Goal: Browse casually

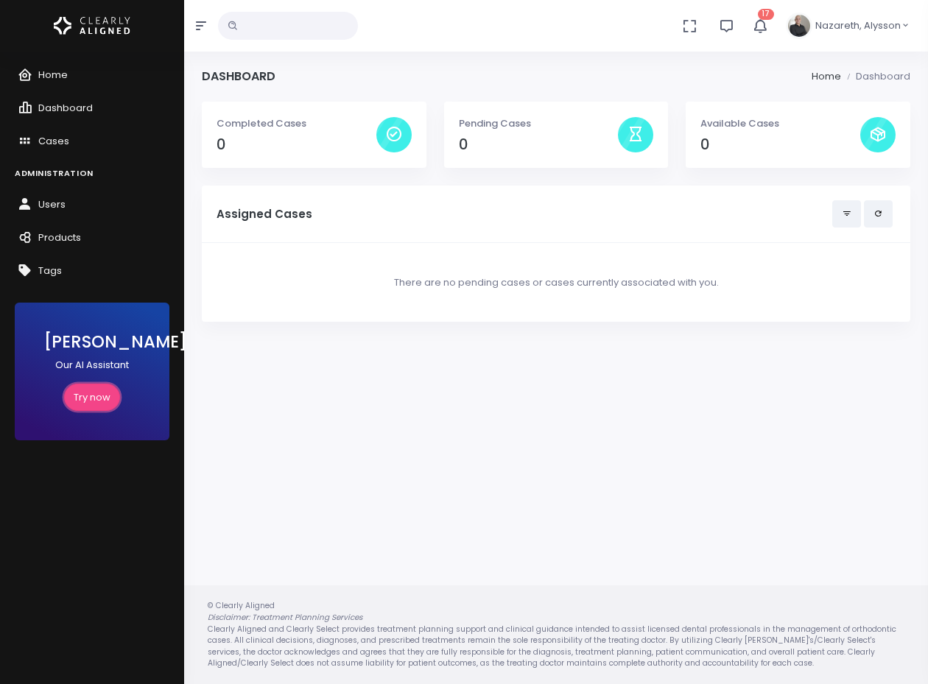
click at [80, 396] on link "Try now" at bounding box center [92, 397] width 56 height 27
click at [38, 347] on div "Stevie Our AI Assistant Try now" at bounding box center [92, 372] width 155 height 138
click at [98, 404] on link "Try now" at bounding box center [92, 397] width 56 height 27
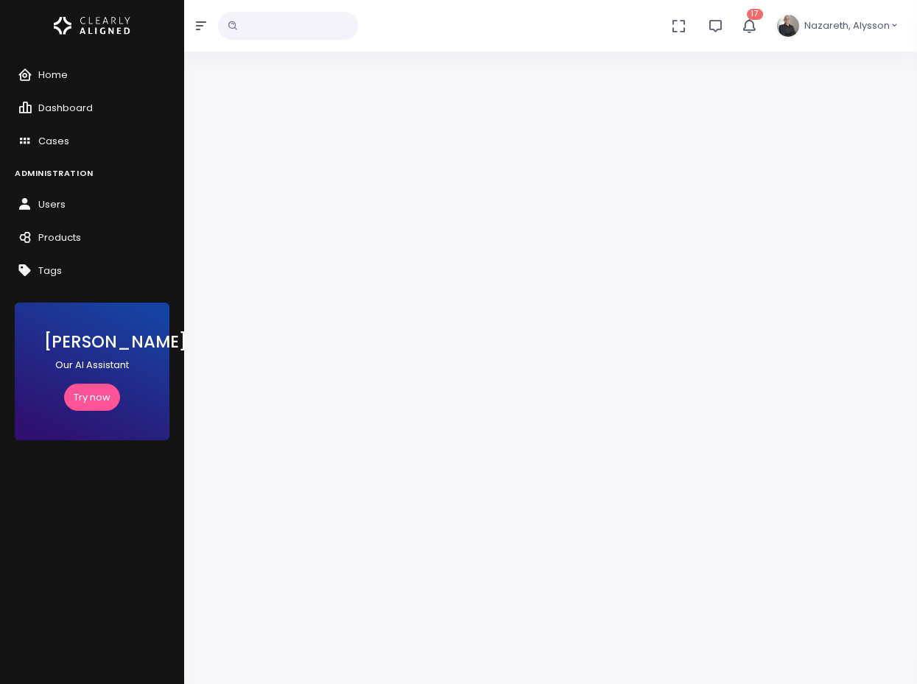
scroll to position [118, 0]
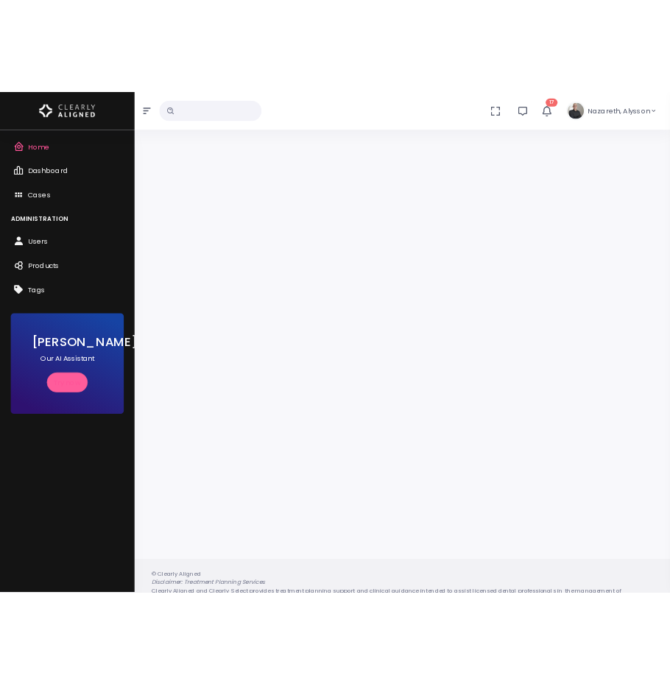
scroll to position [118, 0]
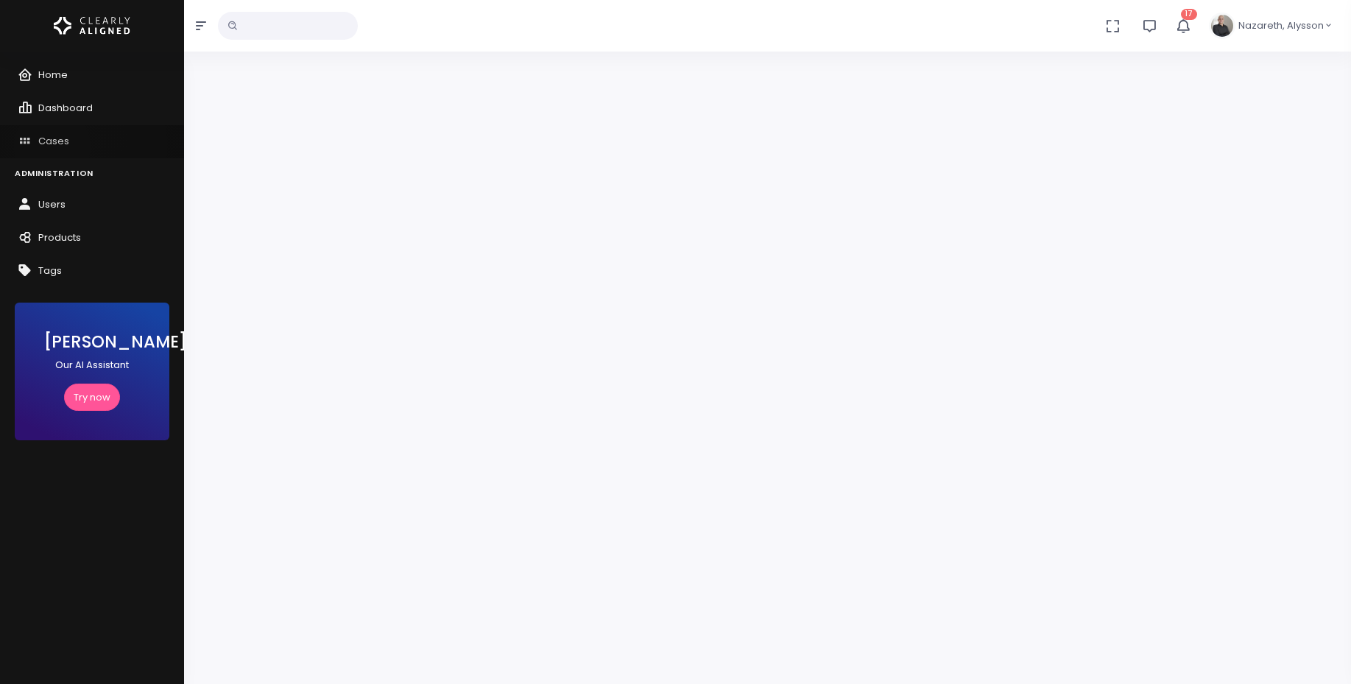
click at [52, 147] on span "Cases" at bounding box center [53, 141] width 31 height 14
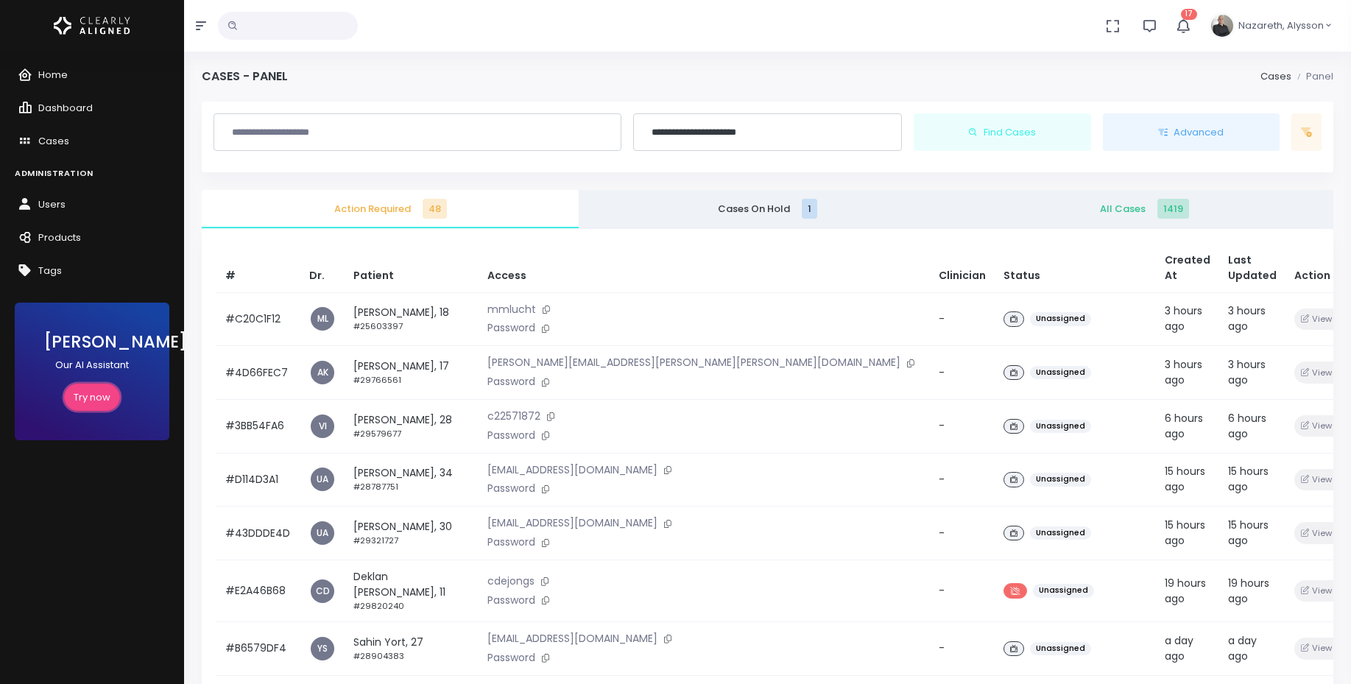
click at [91, 402] on link "Try now" at bounding box center [92, 397] width 56 height 27
